Goal: Transaction & Acquisition: Book appointment/travel/reservation

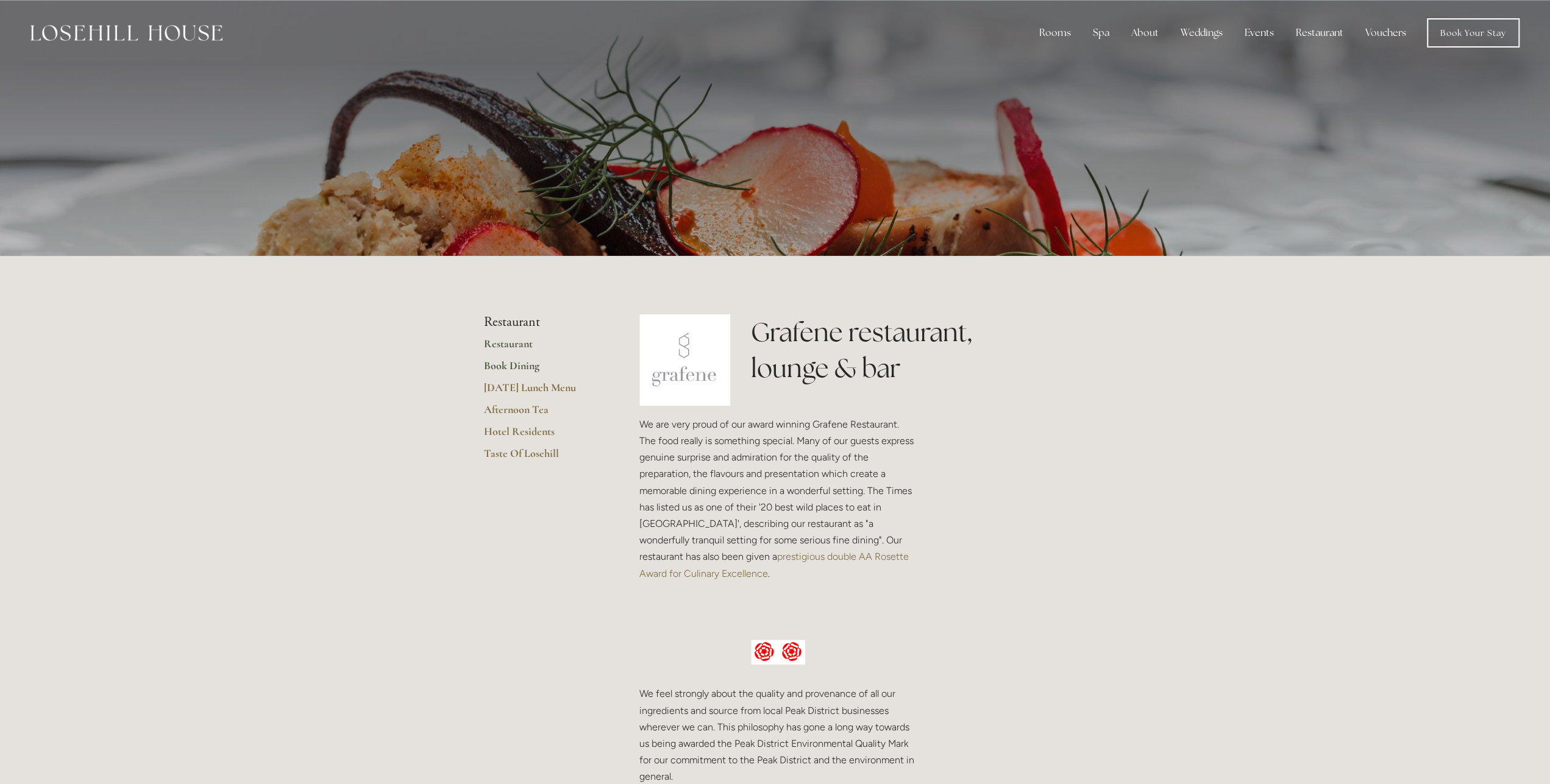
click at [516, 381] on link "Book Dining" at bounding box center [542, 370] width 116 height 22
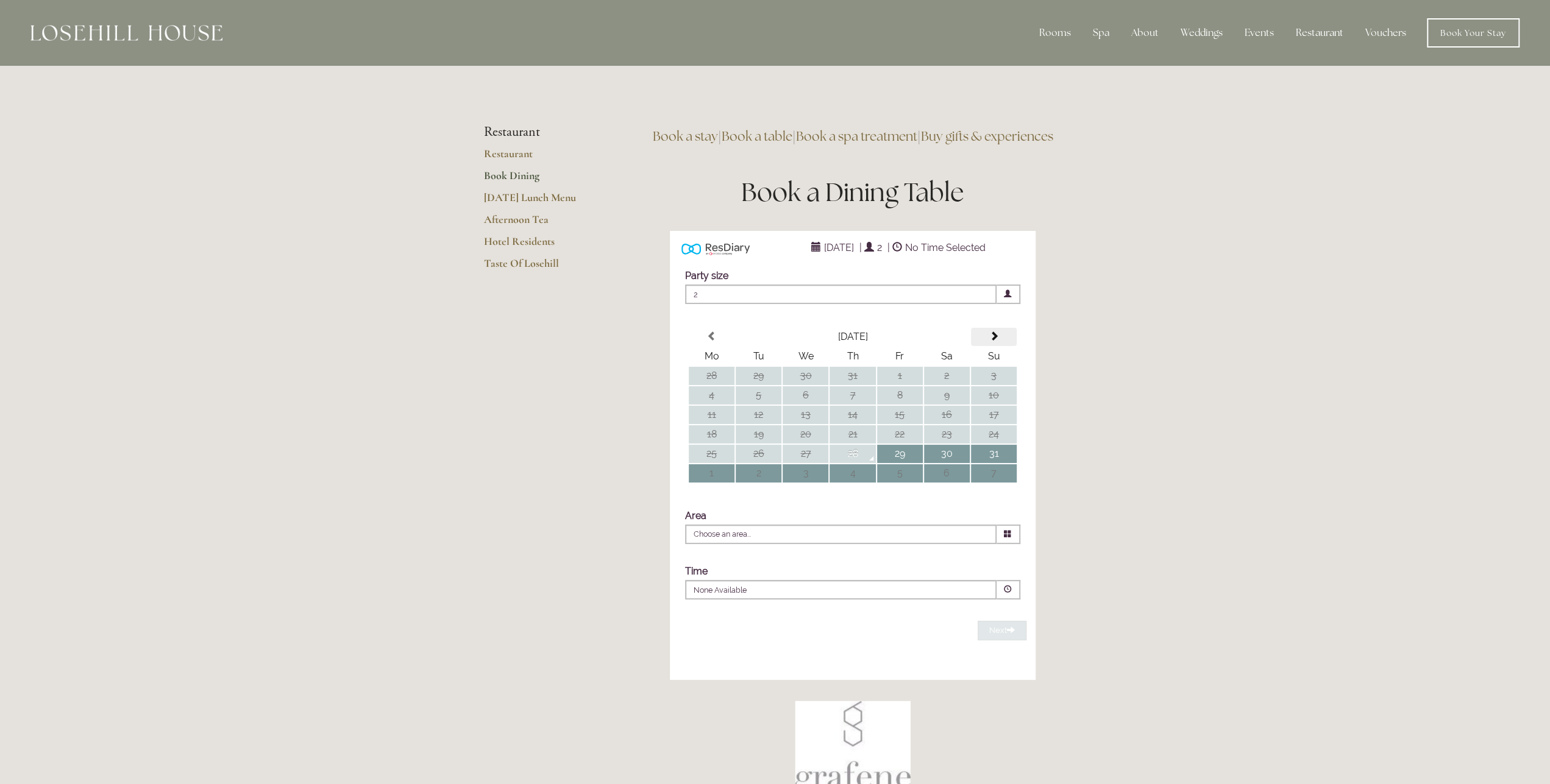
click at [994, 341] on span at bounding box center [993, 336] width 10 height 10
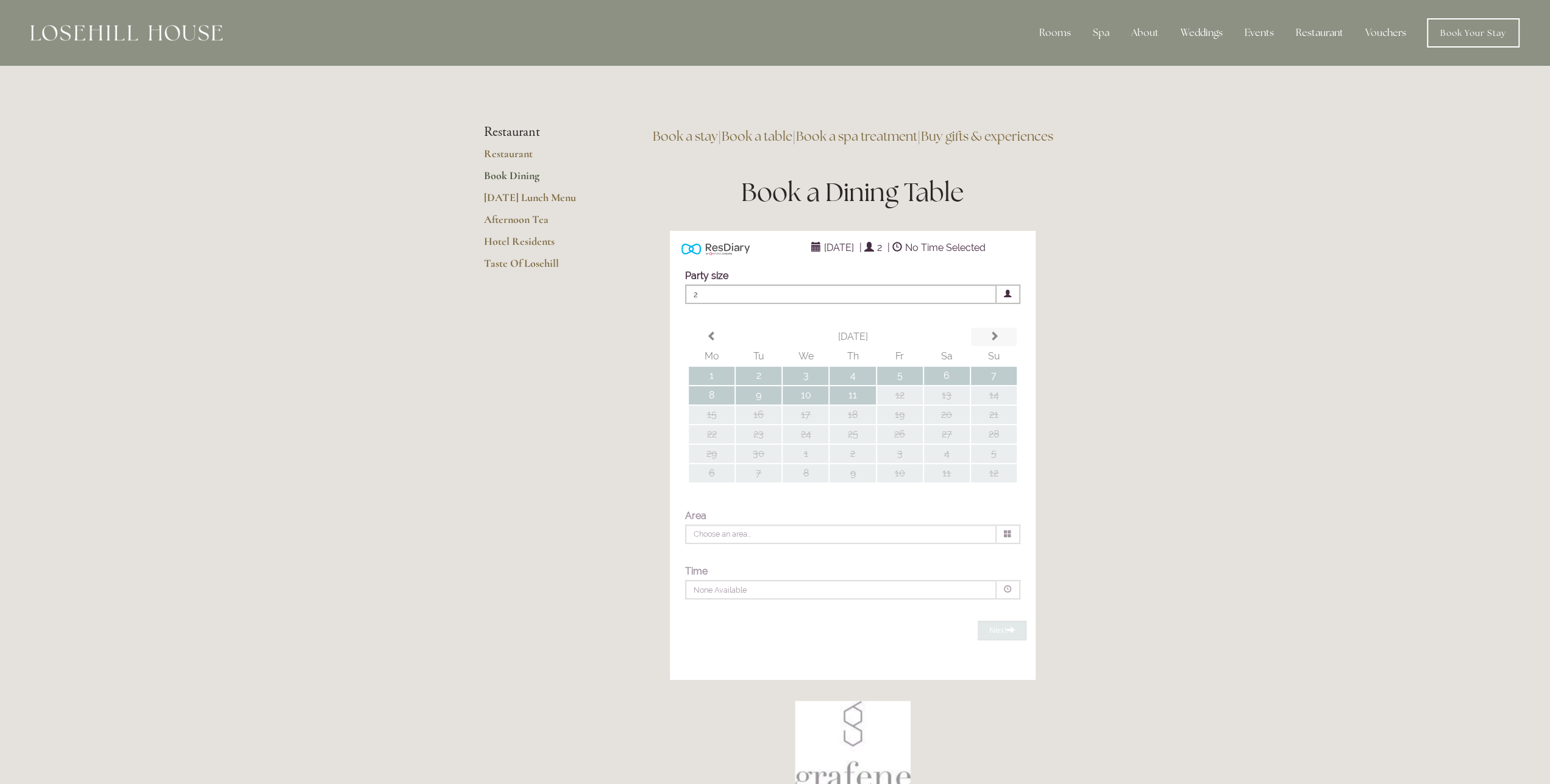
click at [994, 421] on div "Party size Adults 2 1 2 3 4 5 6 Children 0 0 1 2 3 4 5 6" at bounding box center [852, 439] width 365 height 363
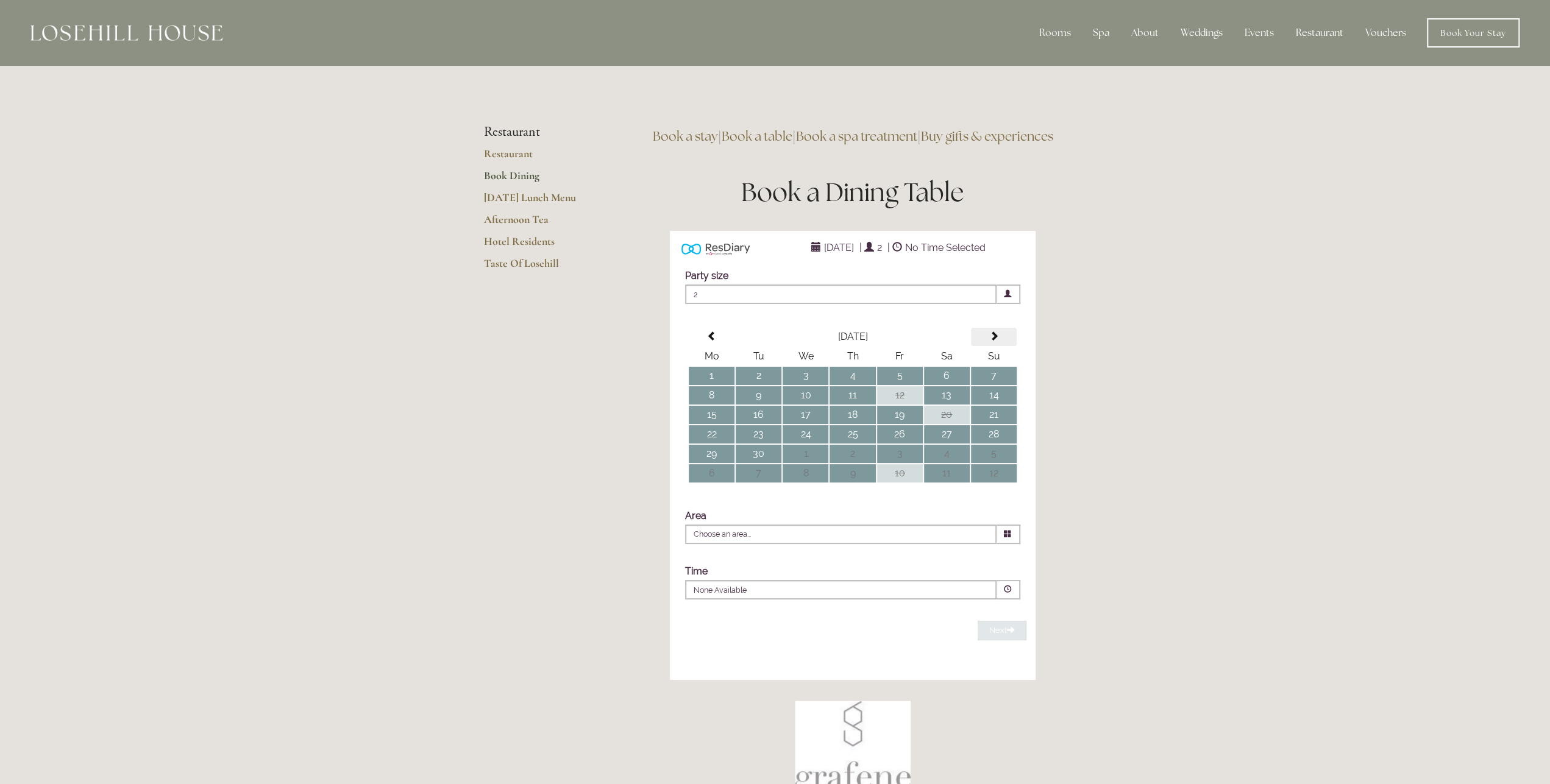
click at [994, 341] on span at bounding box center [993, 336] width 10 height 10
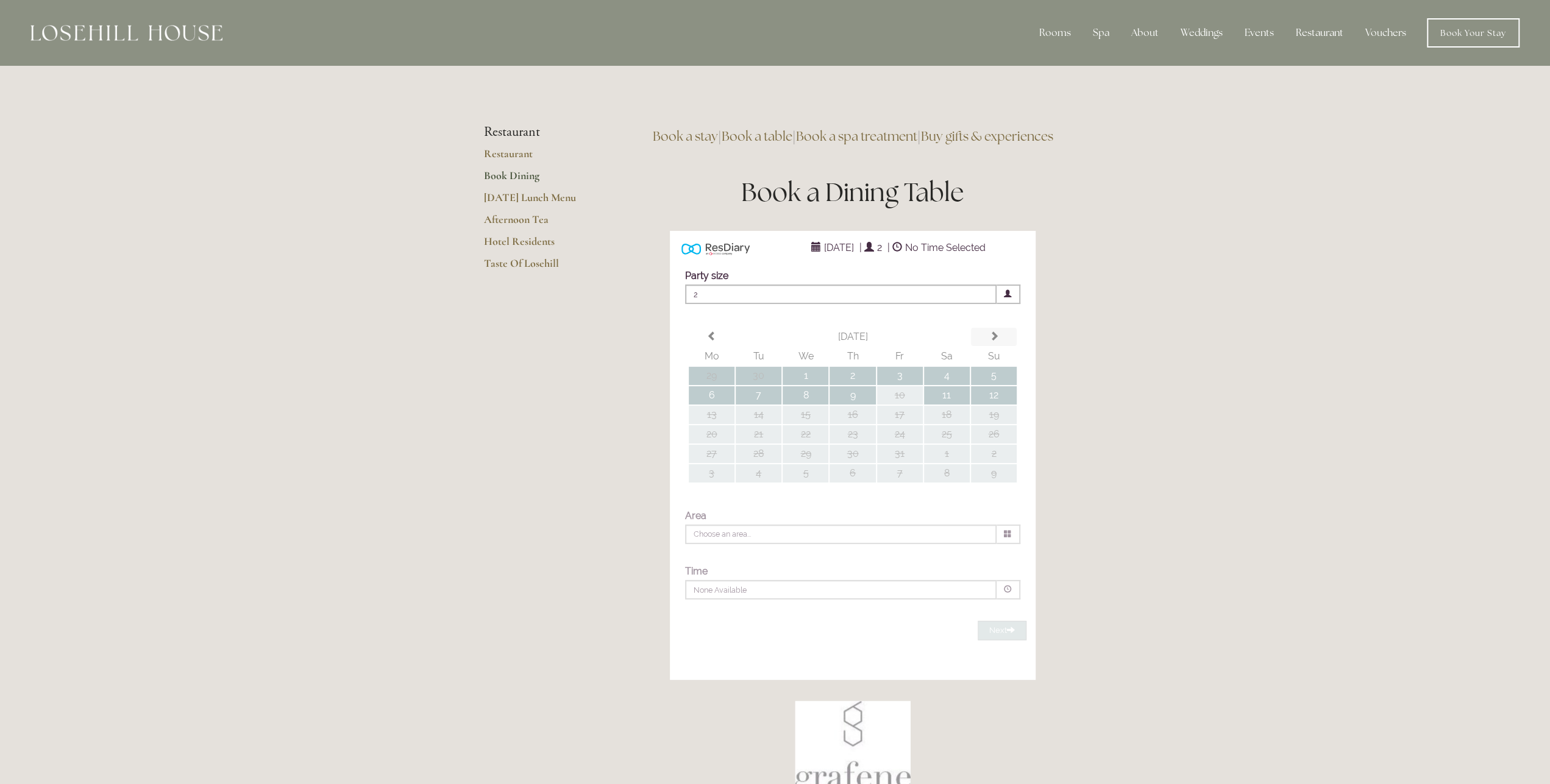
click at [994, 421] on div "Party size Adults 2 1 2 3 4 5 6 Children 0 0 1 2 3 4 5 6" at bounding box center [852, 439] width 365 height 363
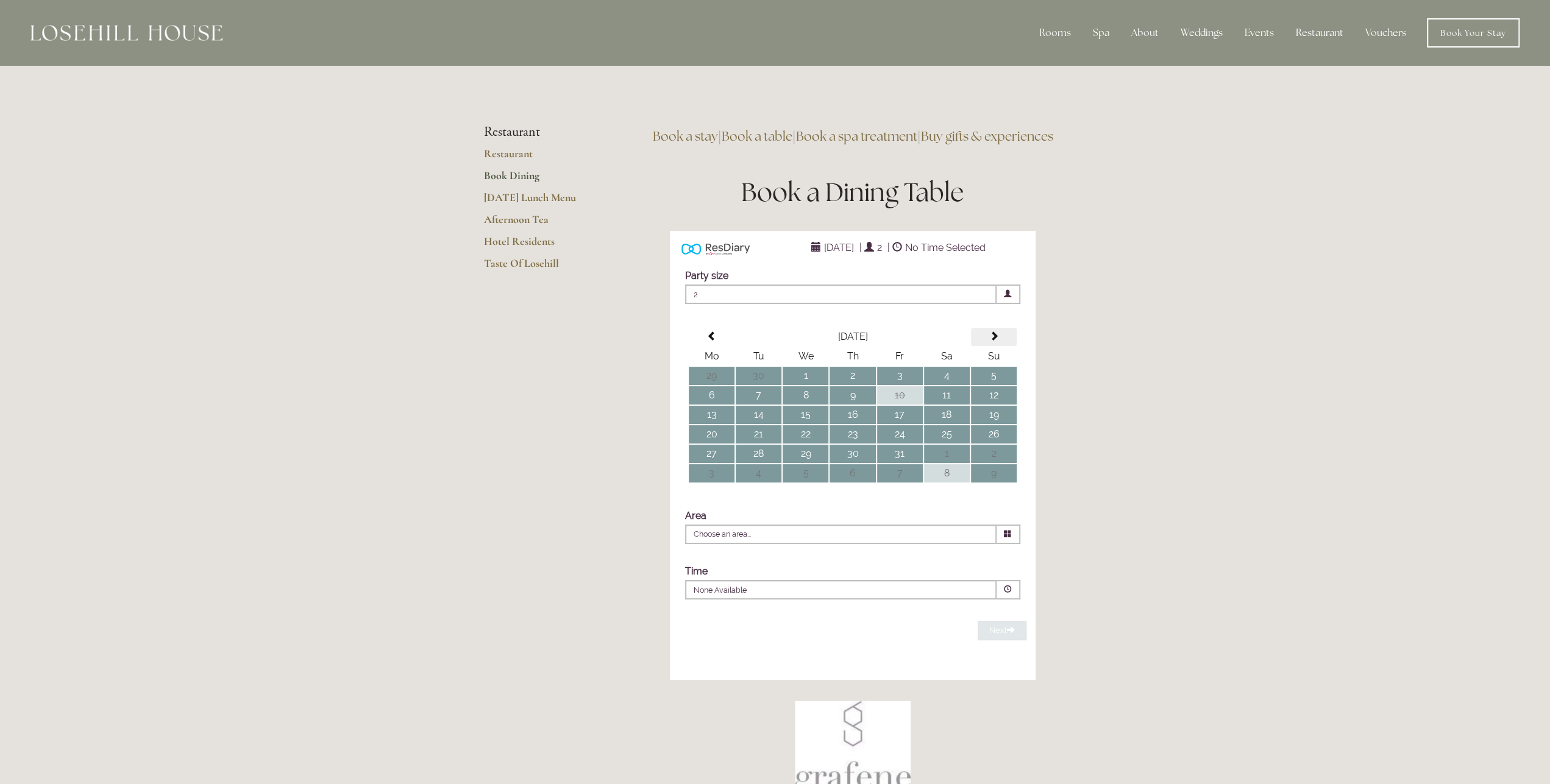
click at [994, 341] on span at bounding box center [993, 336] width 10 height 10
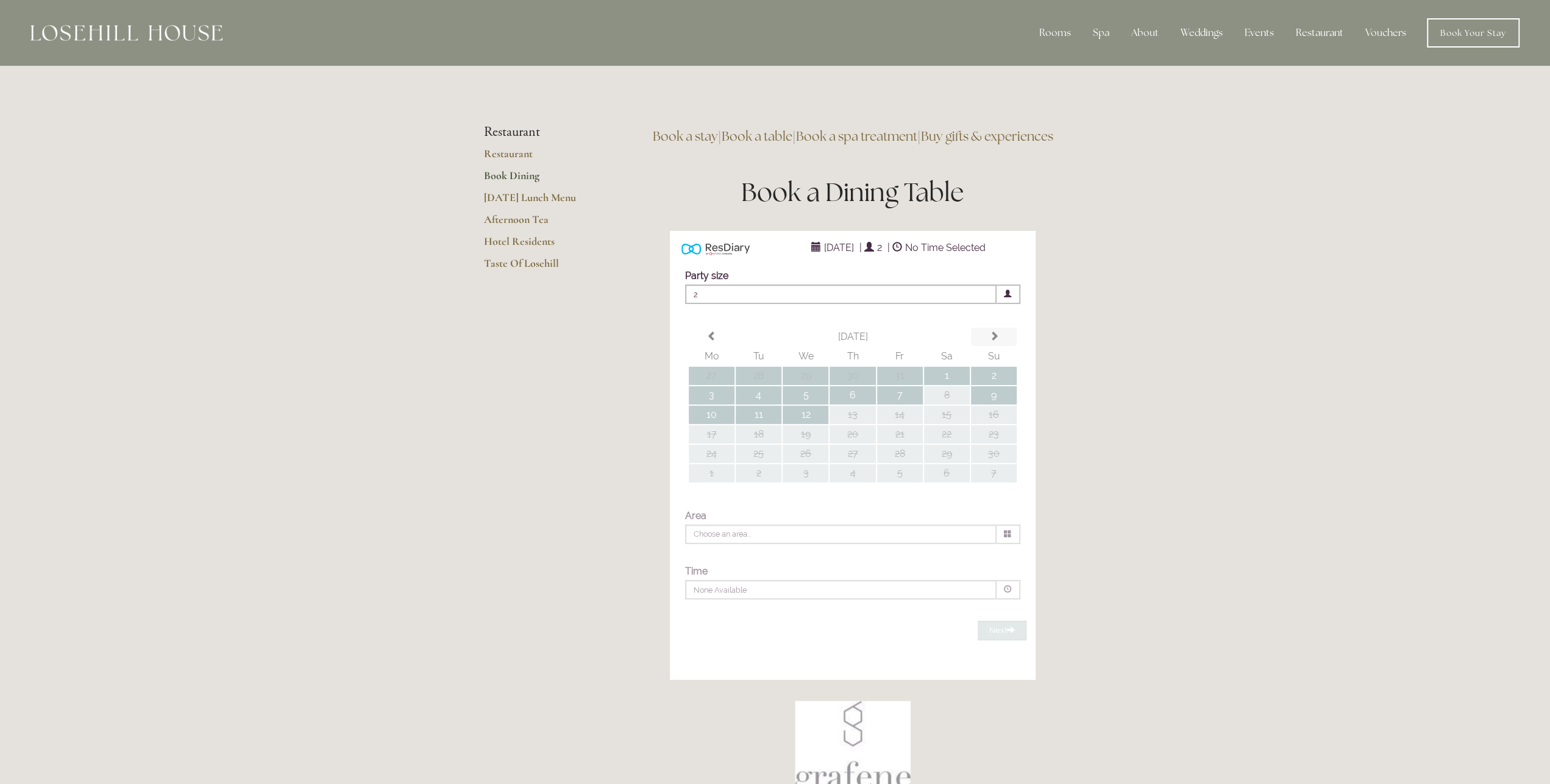
click at [994, 421] on div "Party size Adults 2 1 2 3 4 5 6 Children 0 0 1 2 3 4 5 6" at bounding box center [852, 439] width 365 height 363
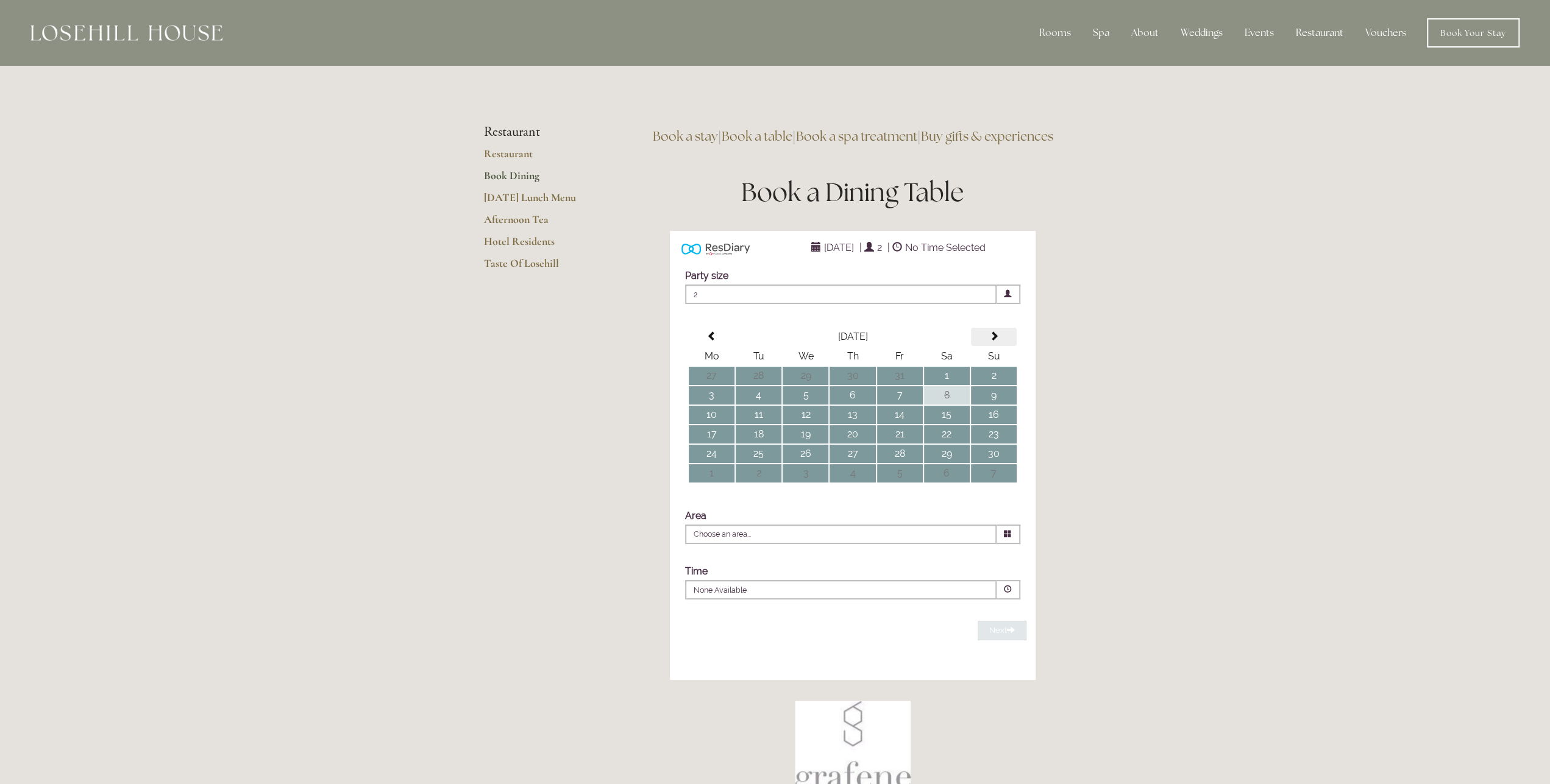
click at [994, 341] on span at bounding box center [993, 336] width 10 height 10
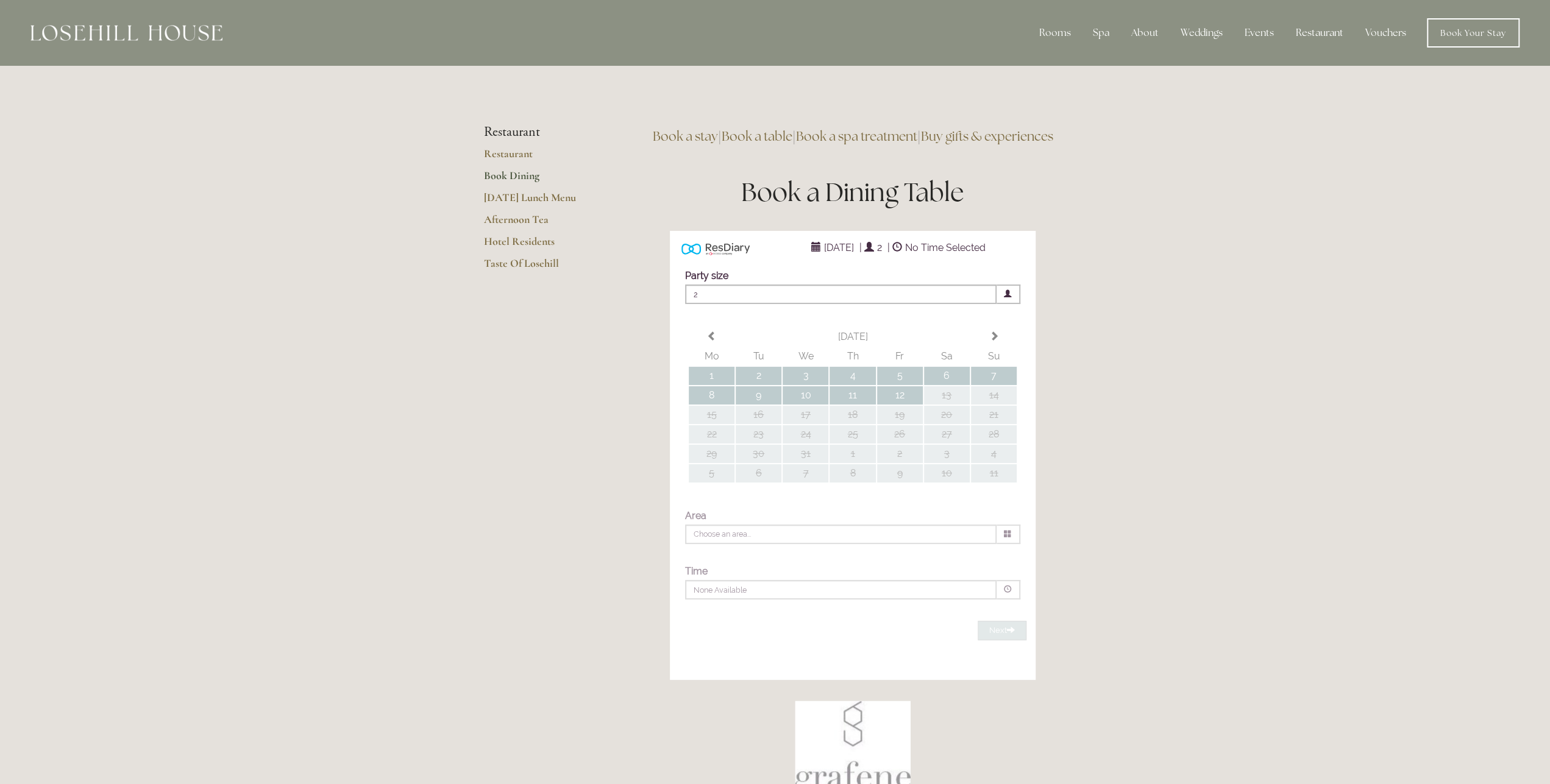
click at [710, 424] on div "Party size Adults 2 1 2 3 4 5 6 Children 0 0 1 2 3 4 5 6" at bounding box center [852, 439] width 365 height 363
click at [709, 424] on div "Party size Adults 2 1 2 3 4 5 6 Children 0 0 1 2 3 4 5 6" at bounding box center [852, 439] width 365 height 363
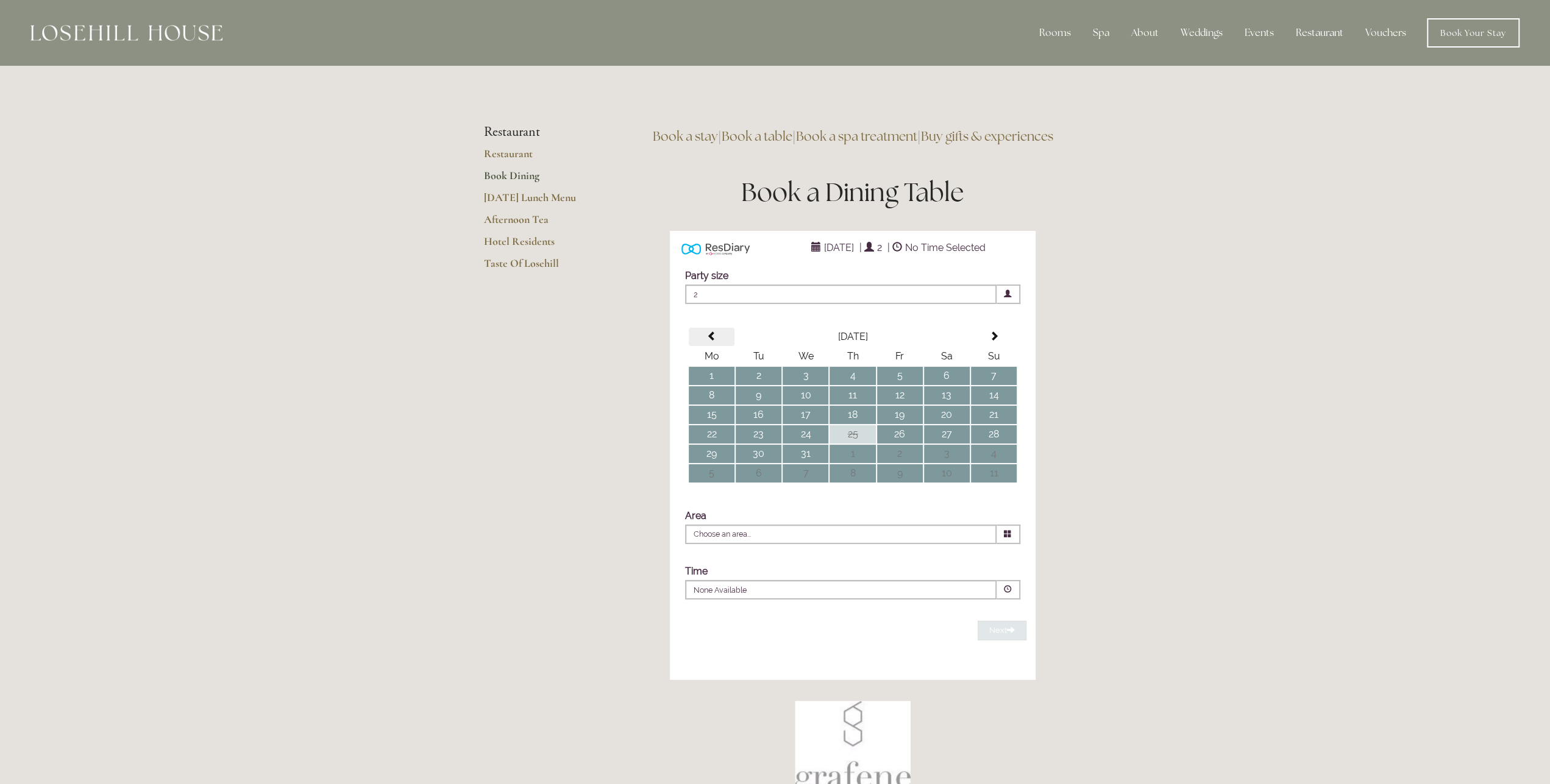
click at [710, 341] on span at bounding box center [712, 336] width 10 height 10
click at [952, 463] on td "29" at bounding box center [947, 454] width 46 height 18
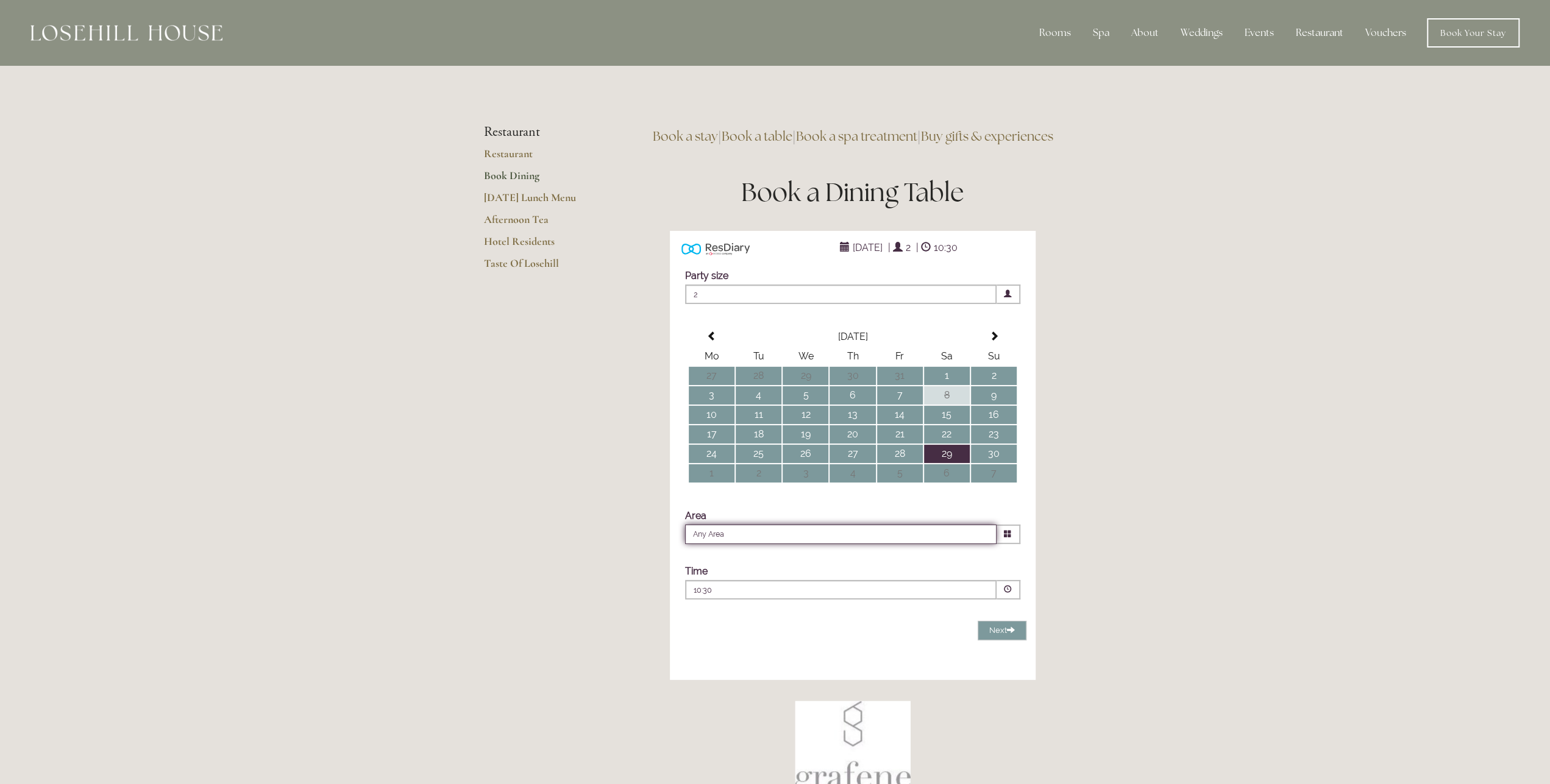
click at [956, 544] on input "Any Area" at bounding box center [841, 534] width 311 height 20
click at [769, 575] on li "Restaurant" at bounding box center [848, 568] width 324 height 15
type input "Restaurant"
click at [769, 596] on p "10:30" at bounding box center [804, 590] width 221 height 11
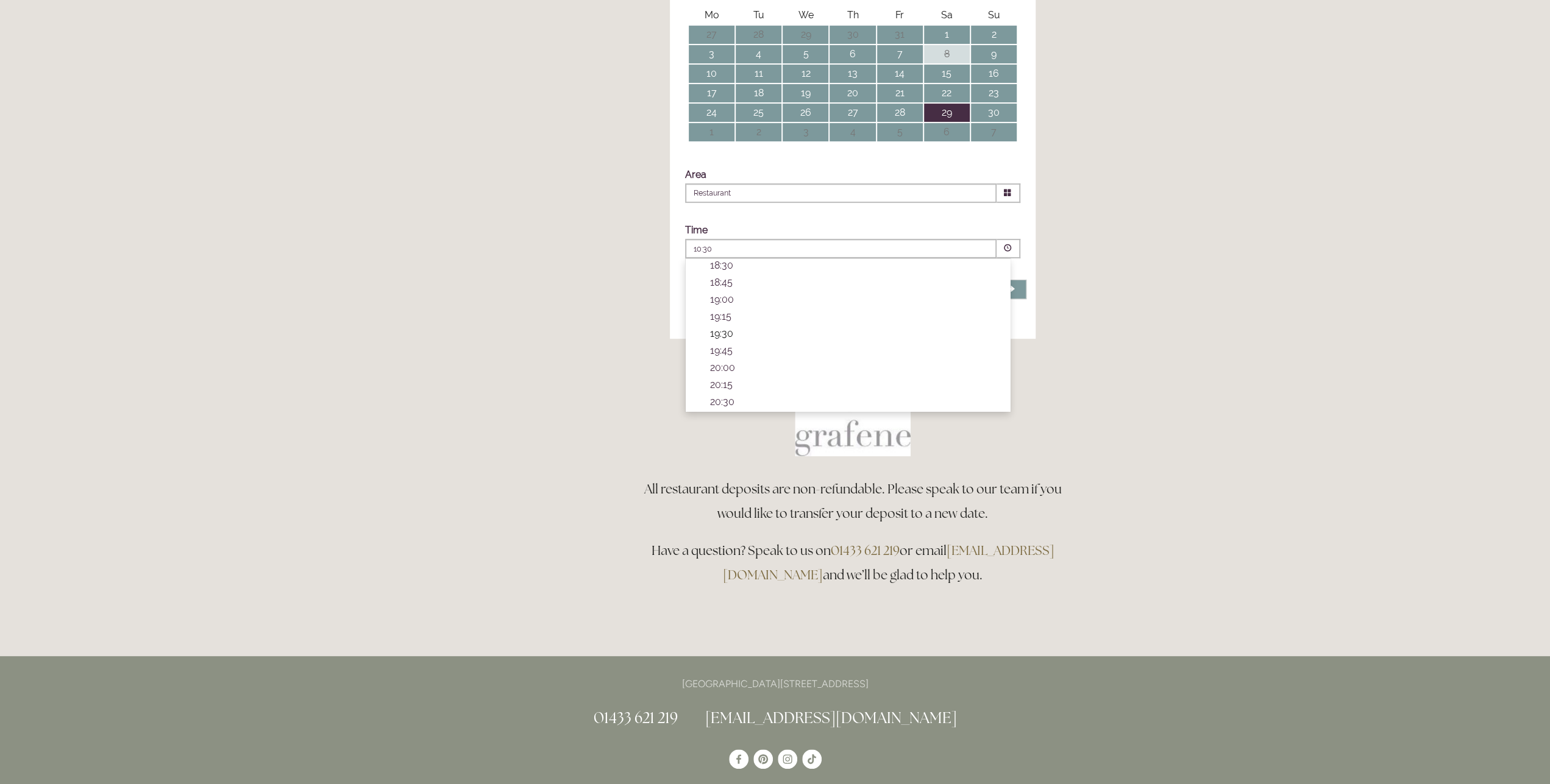
scroll to position [560, 0]
click at [725, 339] on p "19:30" at bounding box center [854, 333] width 288 height 12
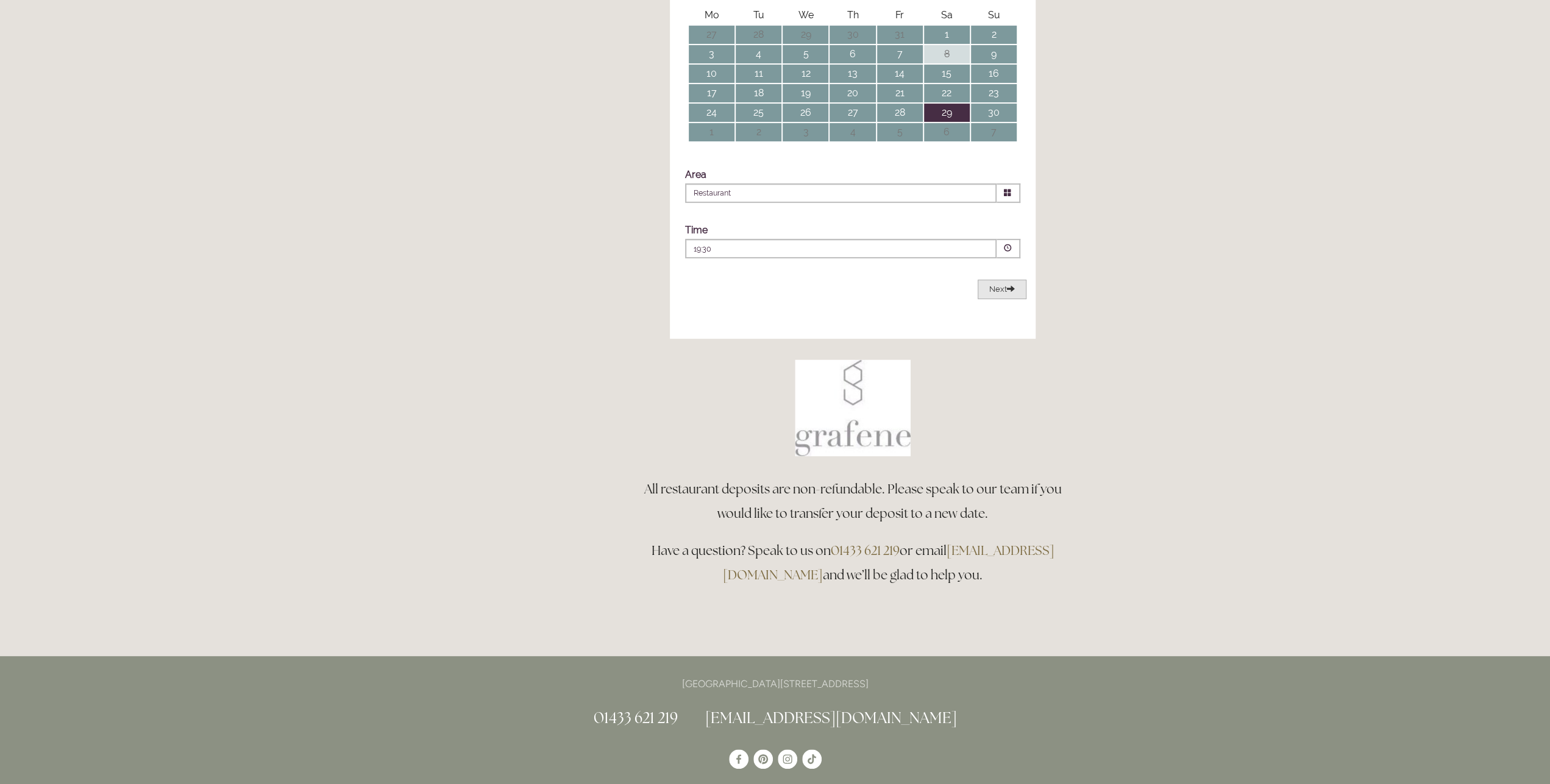
click at [1000, 294] on span "Next" at bounding box center [1002, 289] width 26 height 9
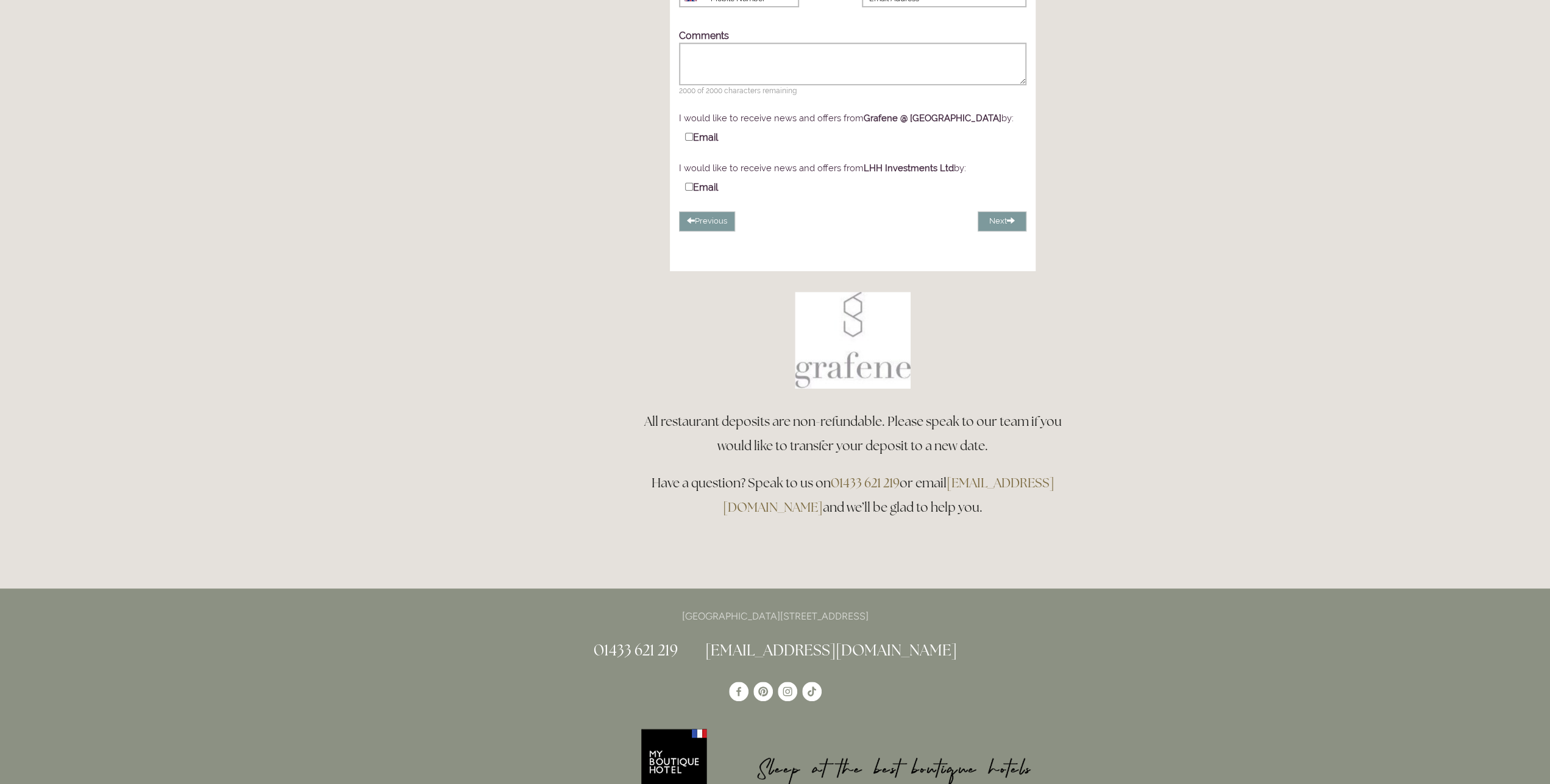
scroll to position [0, 0]
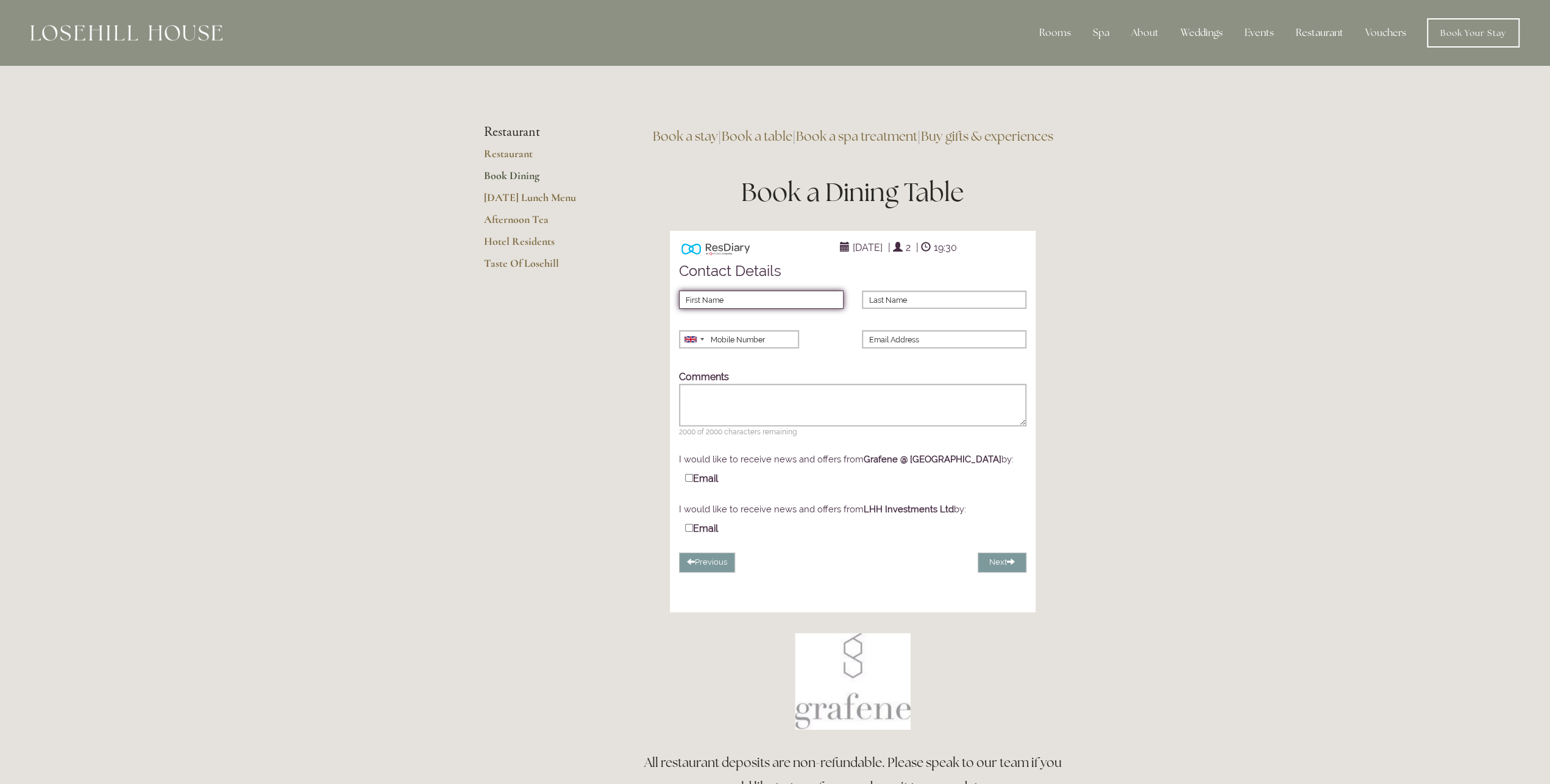
click at [712, 309] on input "First Name" at bounding box center [761, 300] width 165 height 18
type input "Andrew"
click at [880, 309] on input "Last Name" at bounding box center [944, 300] width 165 height 18
type input "Brewer"
click at [743, 349] on input "Mobile Number" at bounding box center [738, 339] width 119 height 18
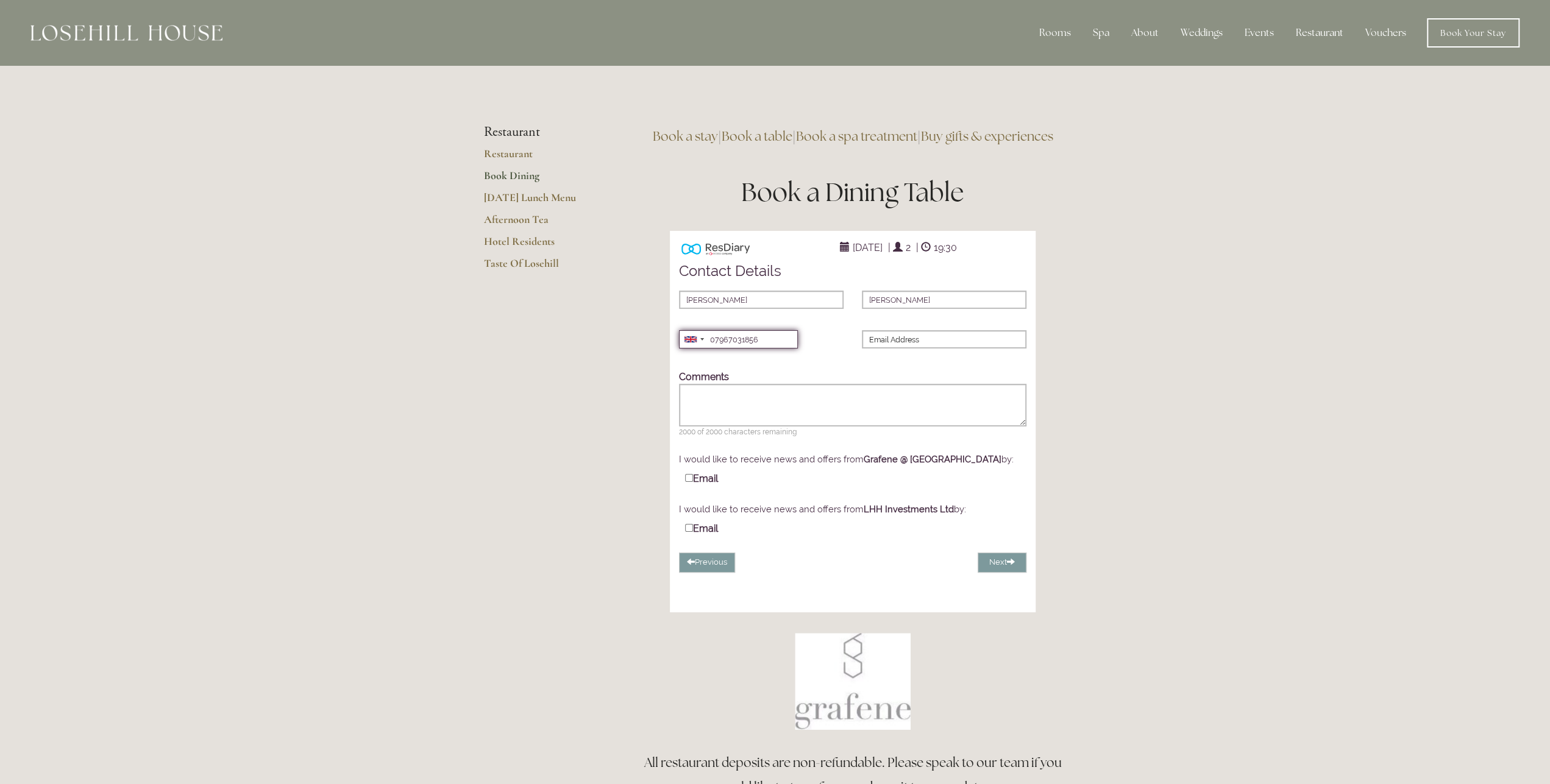
type input "07967031856"
click at [908, 349] on input "Email Address" at bounding box center [944, 339] width 165 height 18
type input "andrew.brewer@virgin.net"
click at [705, 426] on textarea "Comments" at bounding box center [852, 404] width 348 height 41
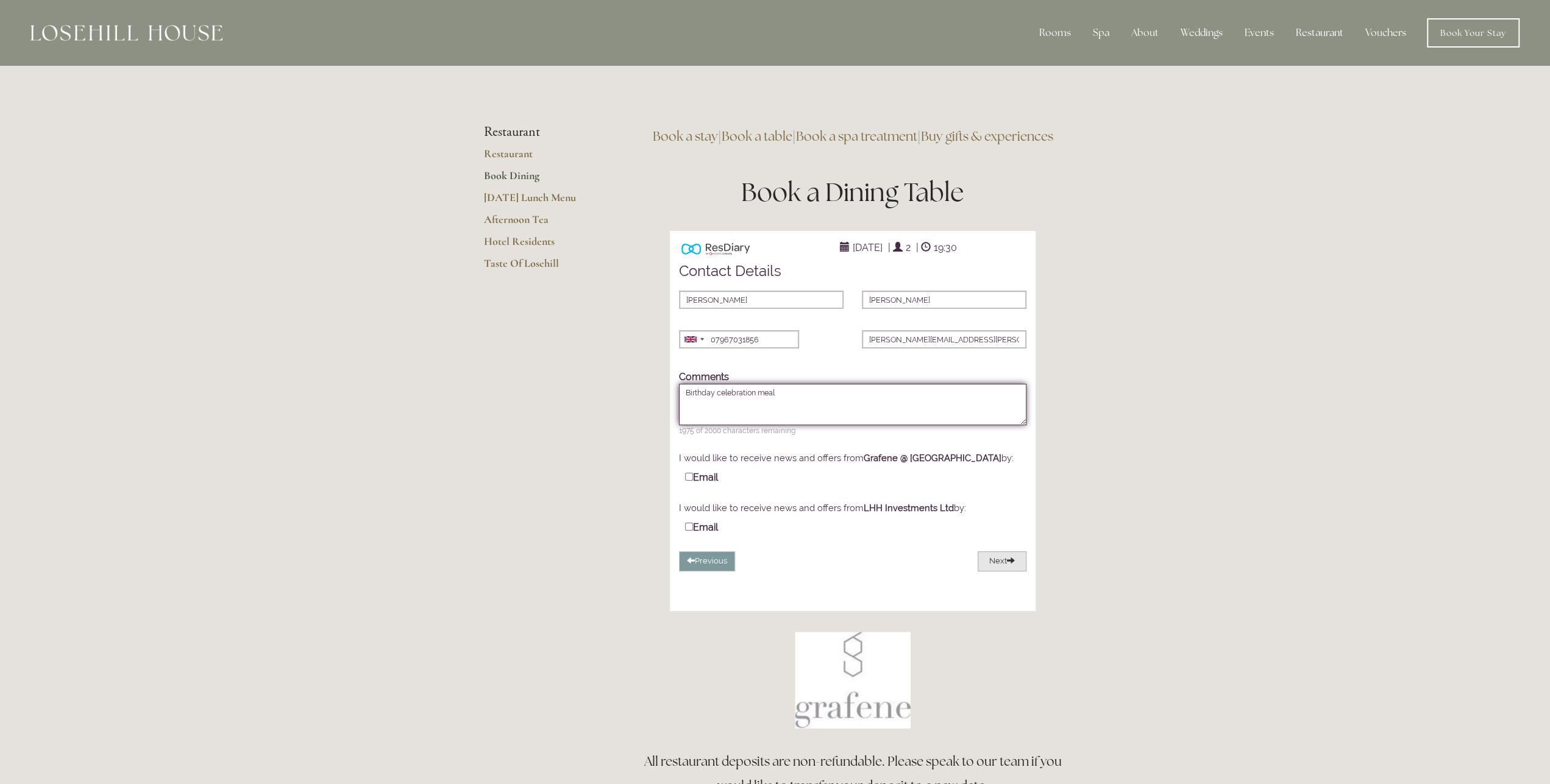
type textarea "Birthday celebration meal"
click at [997, 572] on button "Next" at bounding box center [1001, 563] width 49 height 20
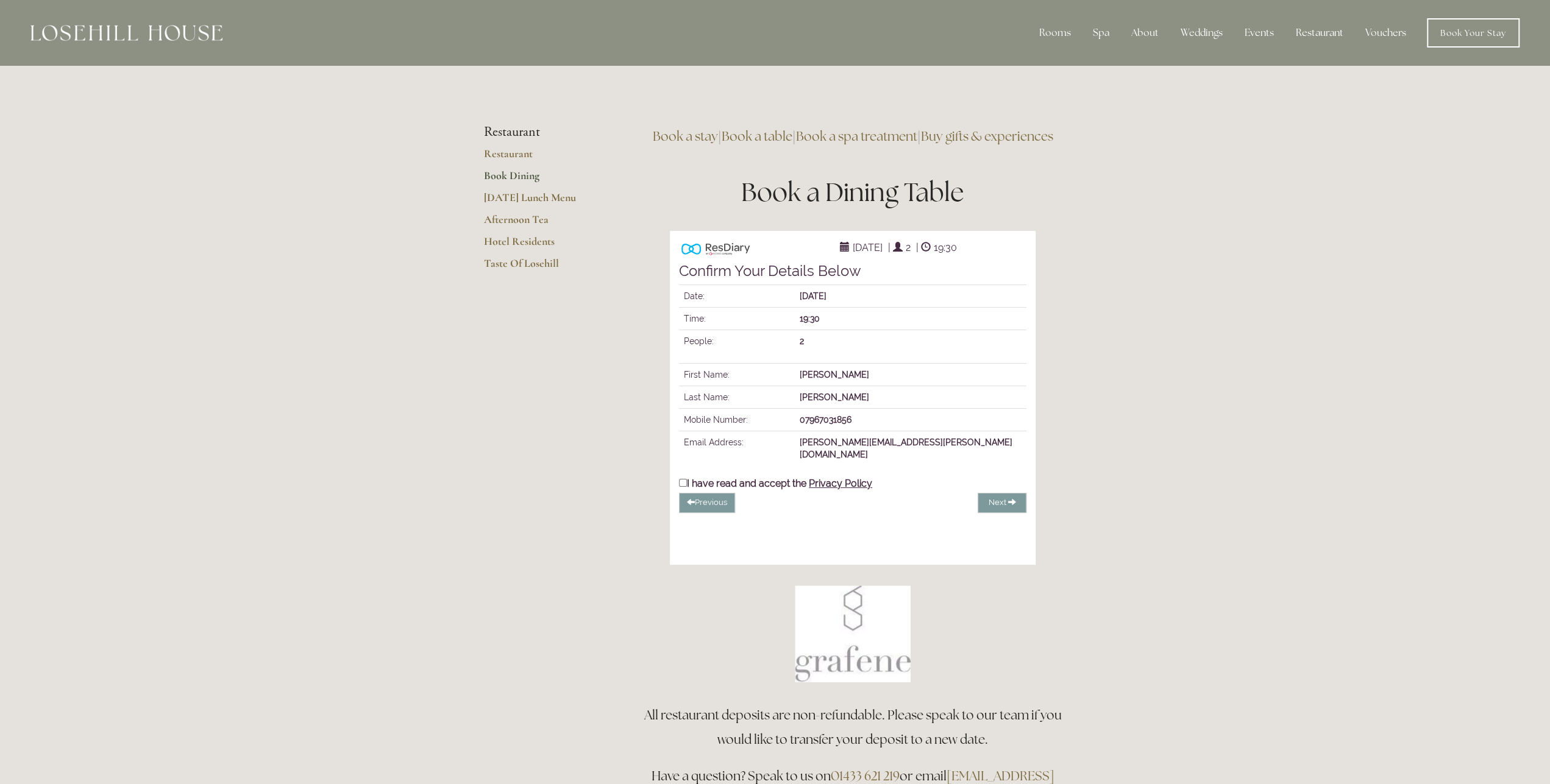
click at [683, 487] on input "I have read and accept the Privacy Policy" at bounding box center [683, 483] width 8 height 8
checkbox input "true"
click at [958, 507] on span "Complete Booking" at bounding box center [974, 502] width 70 height 9
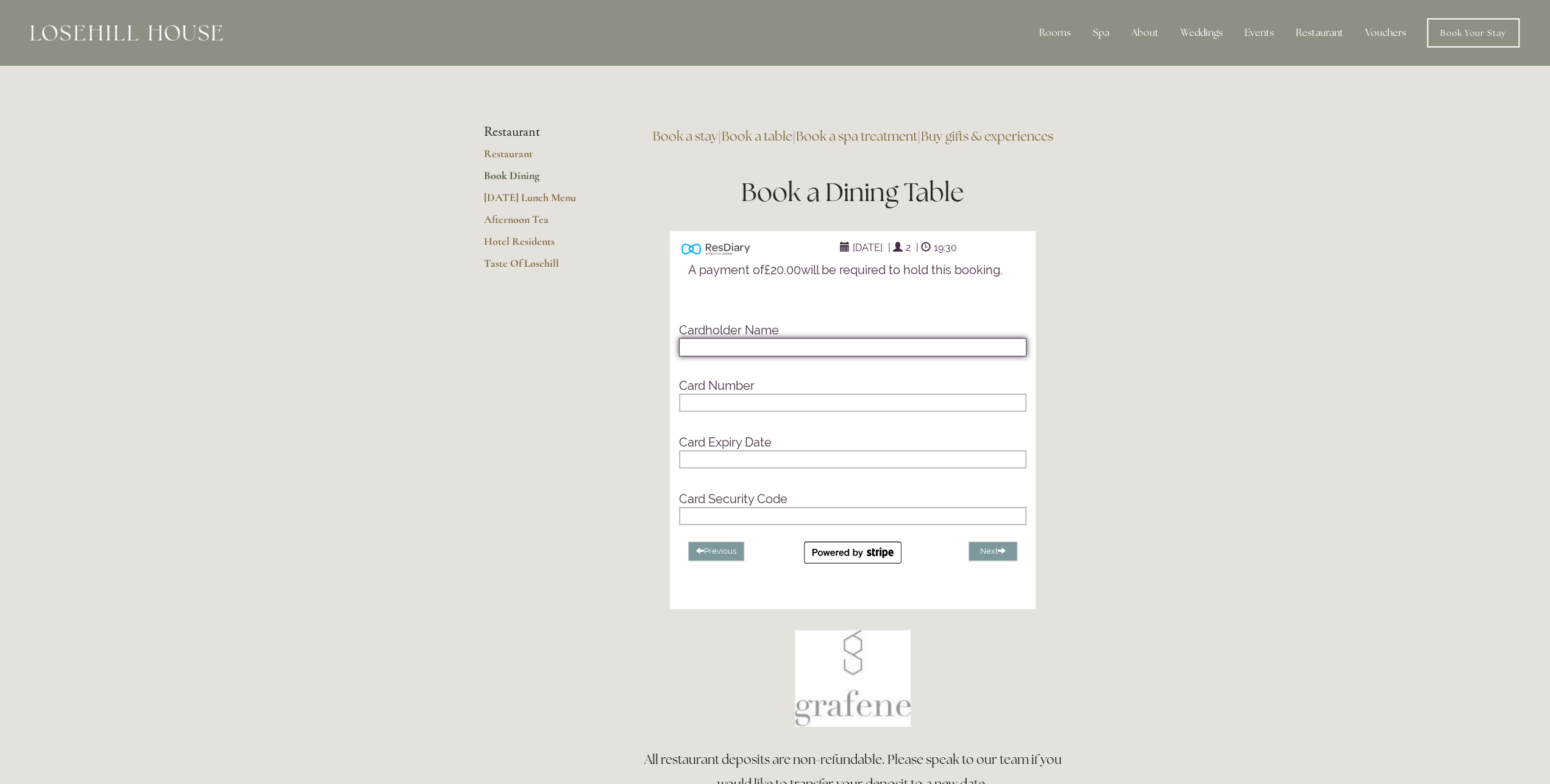
click at [808, 357] on input "text" at bounding box center [852, 347] width 348 height 18
type input "Andrew Brewer"
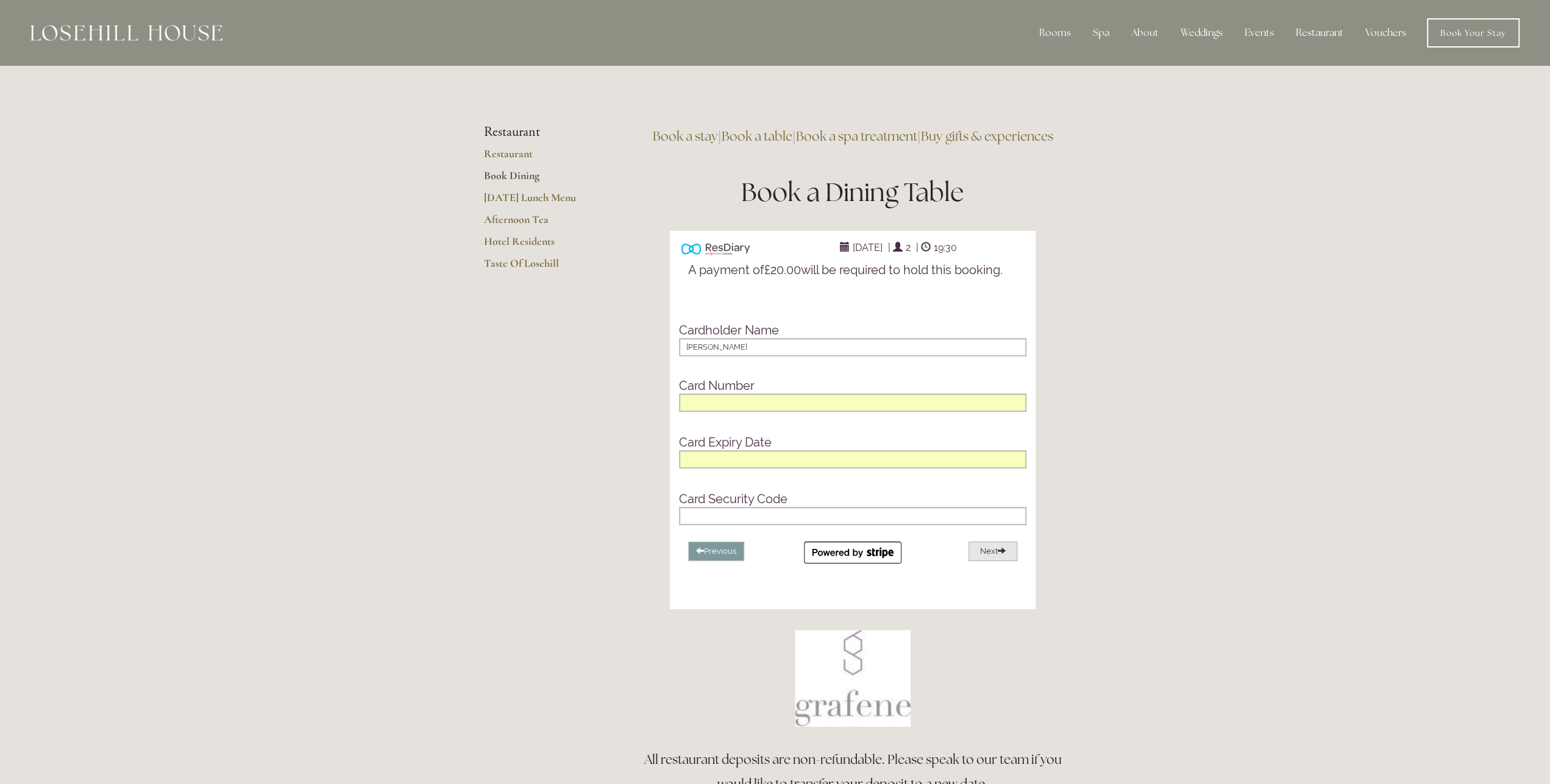
click at [988, 562] on button "Next" at bounding box center [992, 552] width 49 height 20
